Goal: Task Accomplishment & Management: Complete application form

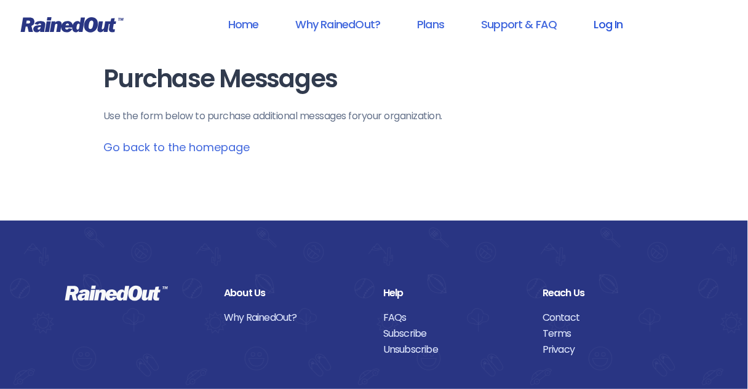
click at [612, 28] on link "Log In" at bounding box center [608, 24] width 61 height 28
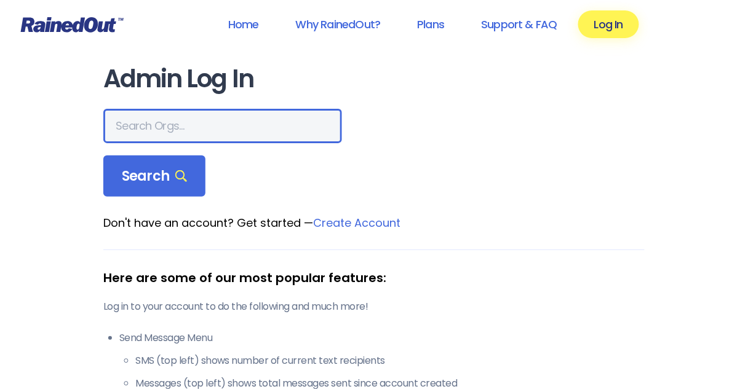
click at [226, 122] on input "text" at bounding box center [222, 126] width 239 height 34
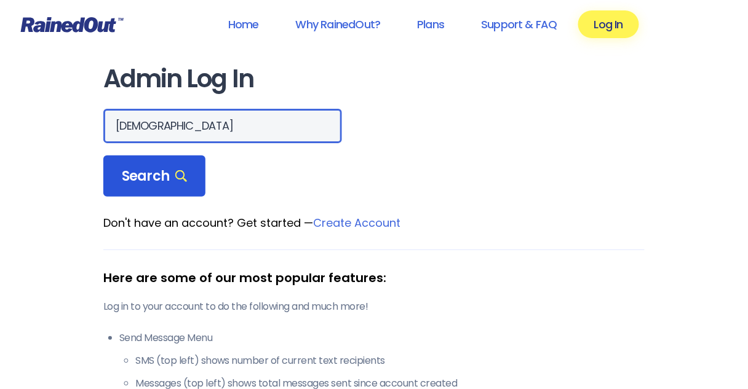
type input "[DEMOGRAPHIC_DATA]"
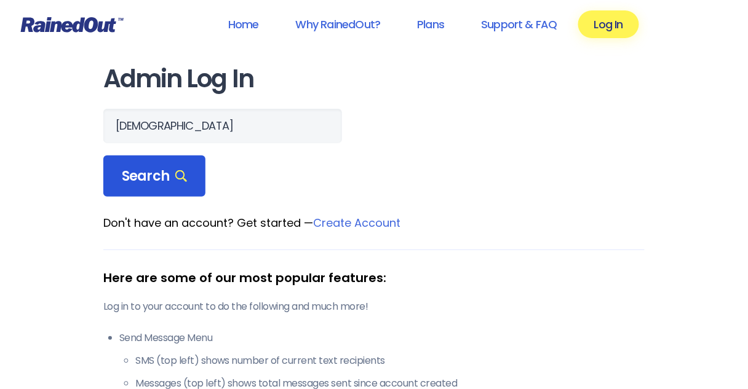
click at [157, 177] on span "Search" at bounding box center [154, 176] width 65 height 17
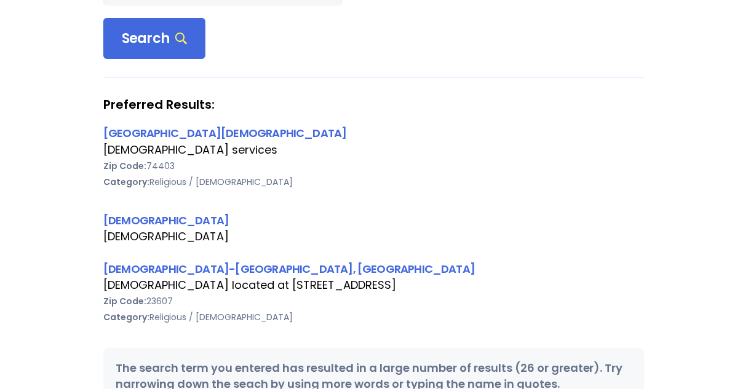
scroll to position [148, 0]
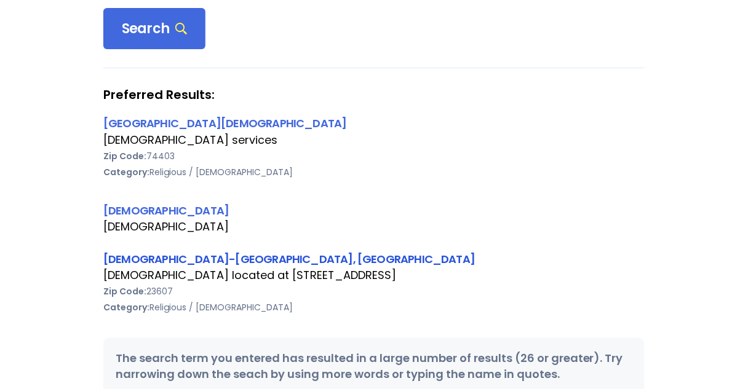
click at [265, 260] on link "[DEMOGRAPHIC_DATA]-[GEOGRAPHIC_DATA], [GEOGRAPHIC_DATA]" at bounding box center [289, 259] width 372 height 15
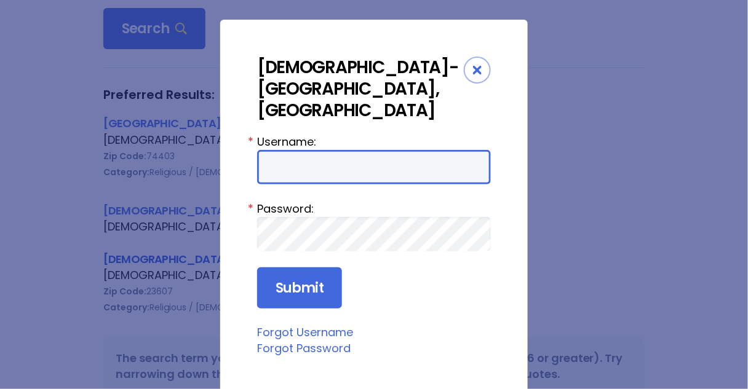
type input "Preston954"
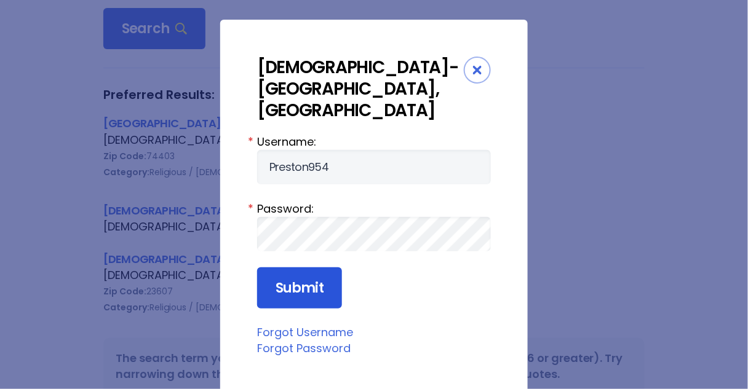
click at [280, 270] on input "Submit" at bounding box center [299, 289] width 85 height 42
